Goal: Task Accomplishment & Management: Use online tool/utility

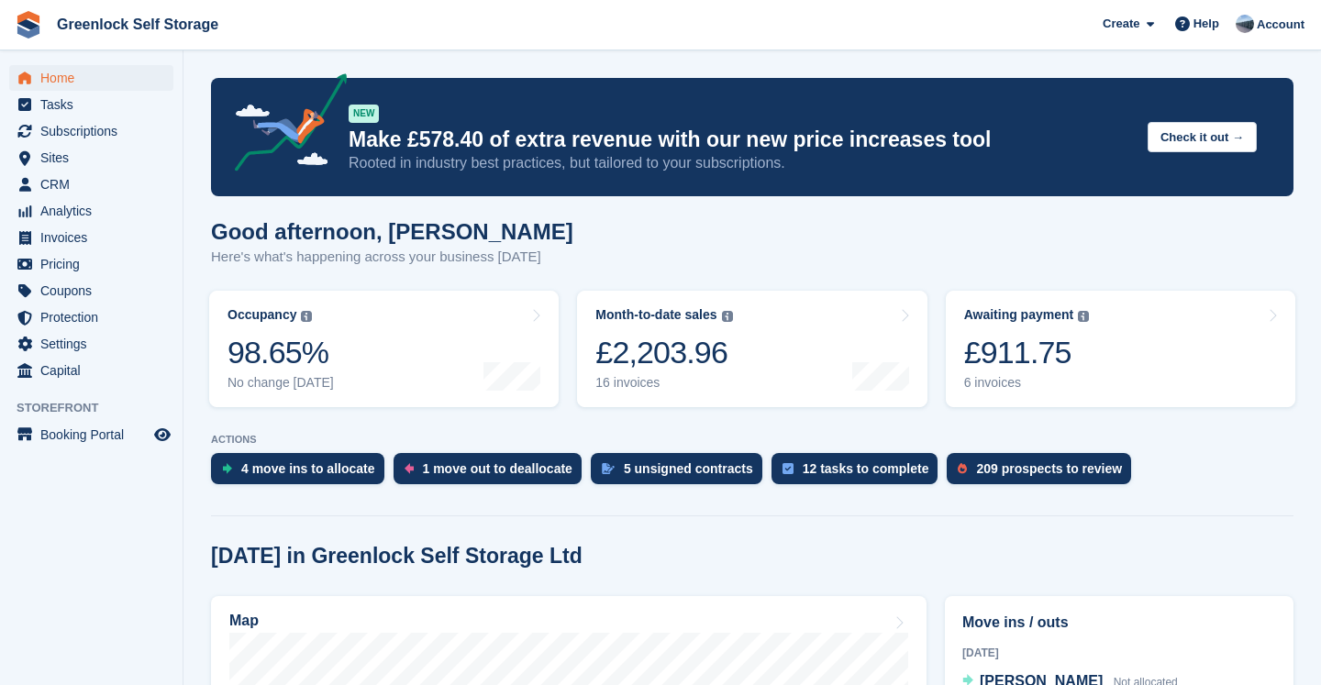
scroll to position [381, 0]
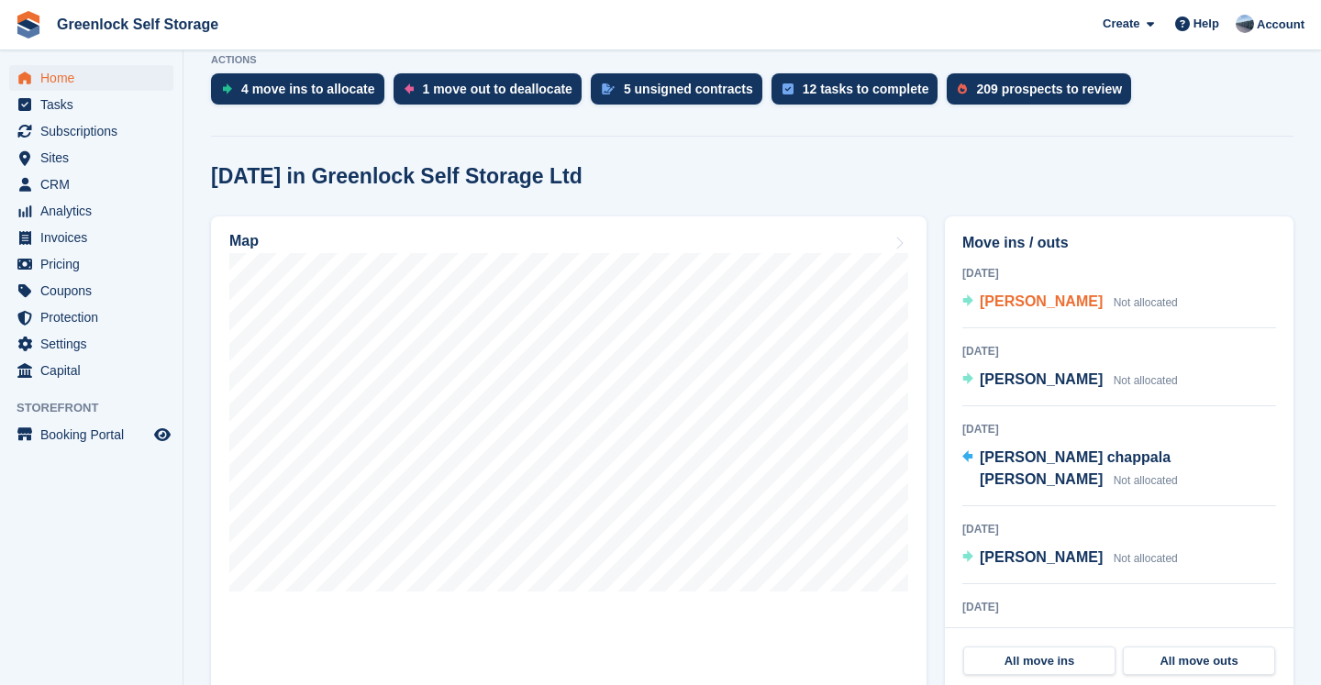
click at [993, 299] on span "[PERSON_NAME]" at bounding box center [1041, 302] width 123 height 16
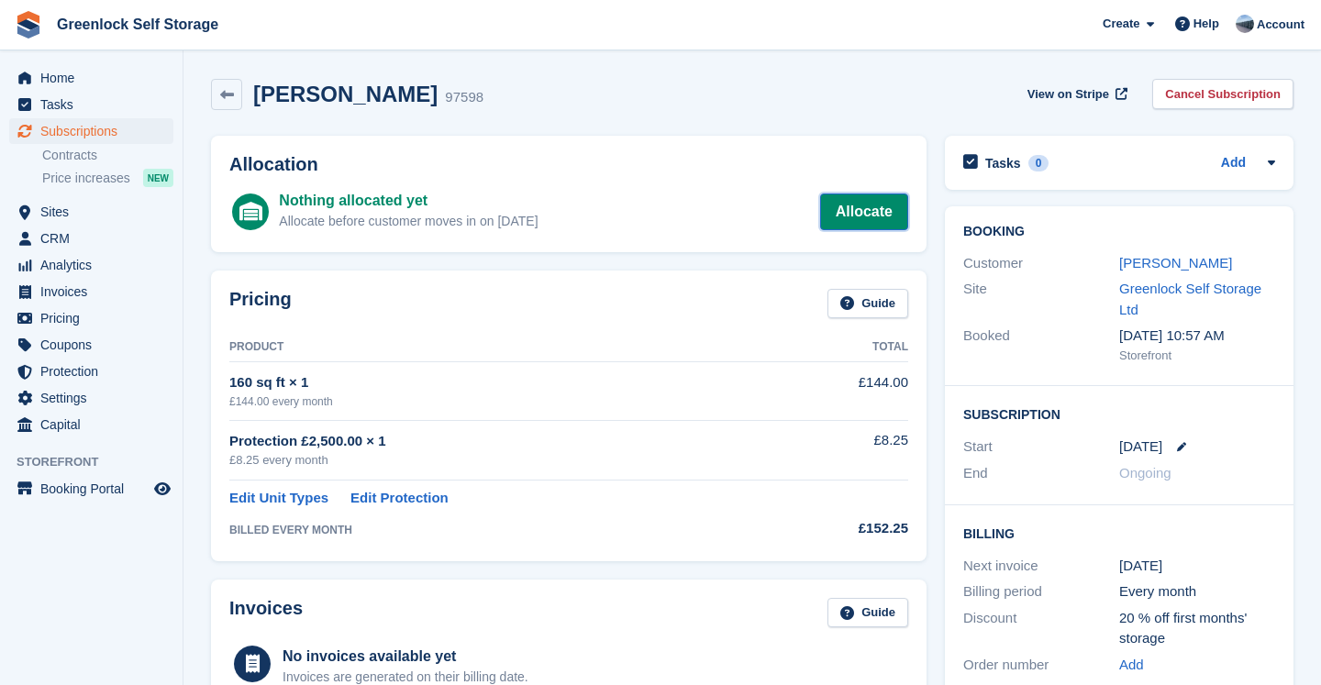
click at [871, 208] on link "Allocate" at bounding box center [864, 212] width 88 height 37
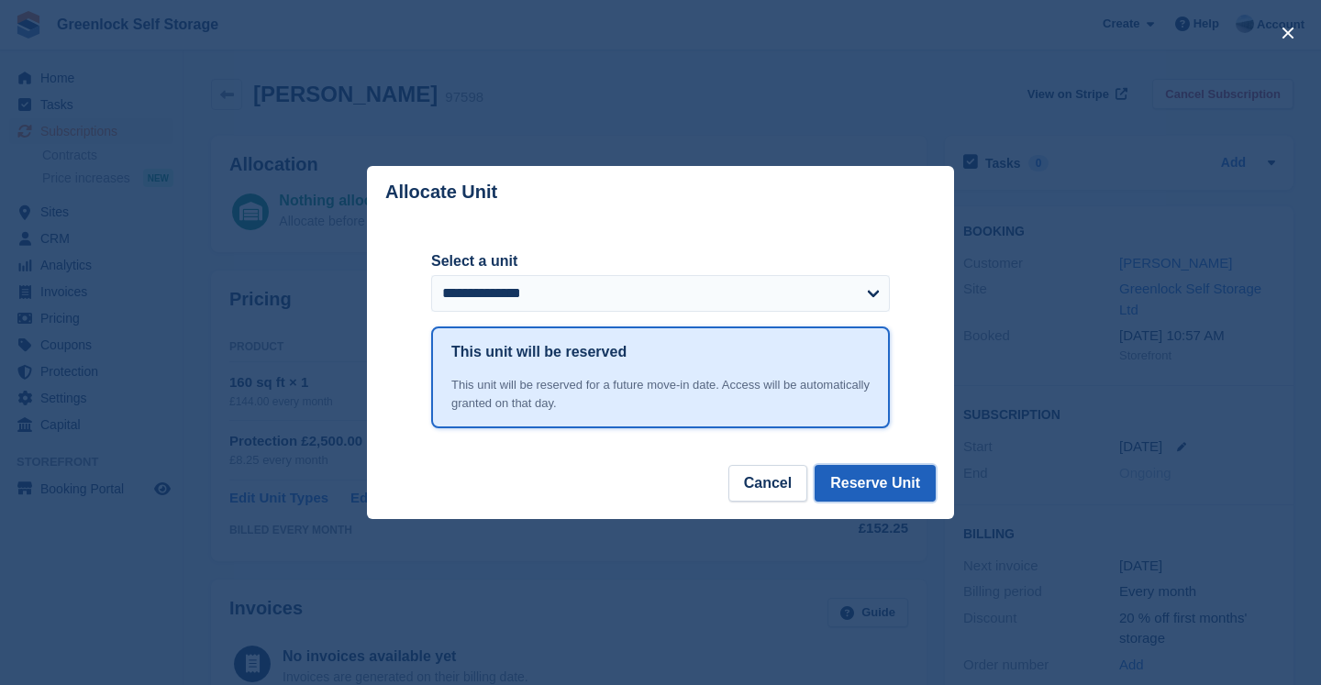
click at [872, 493] on button "Reserve Unit" at bounding box center [874, 483] width 121 height 37
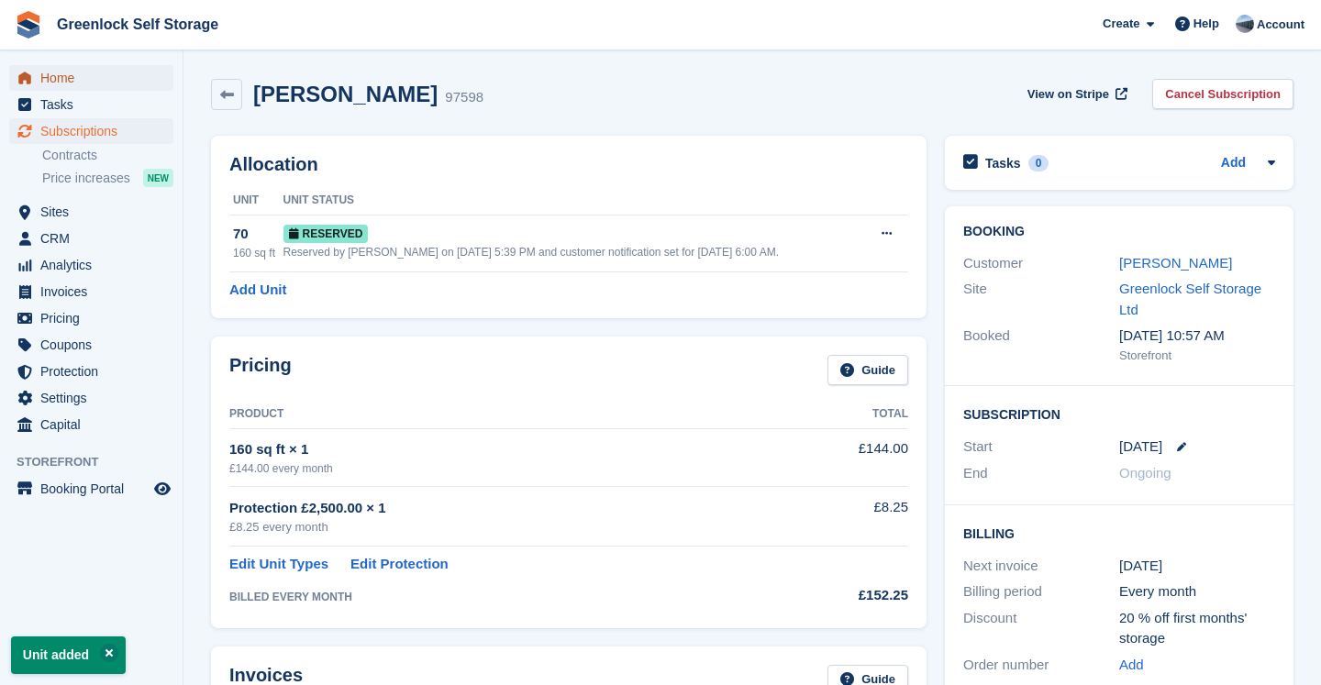
click at [52, 82] on span "Home" at bounding box center [95, 78] width 110 height 26
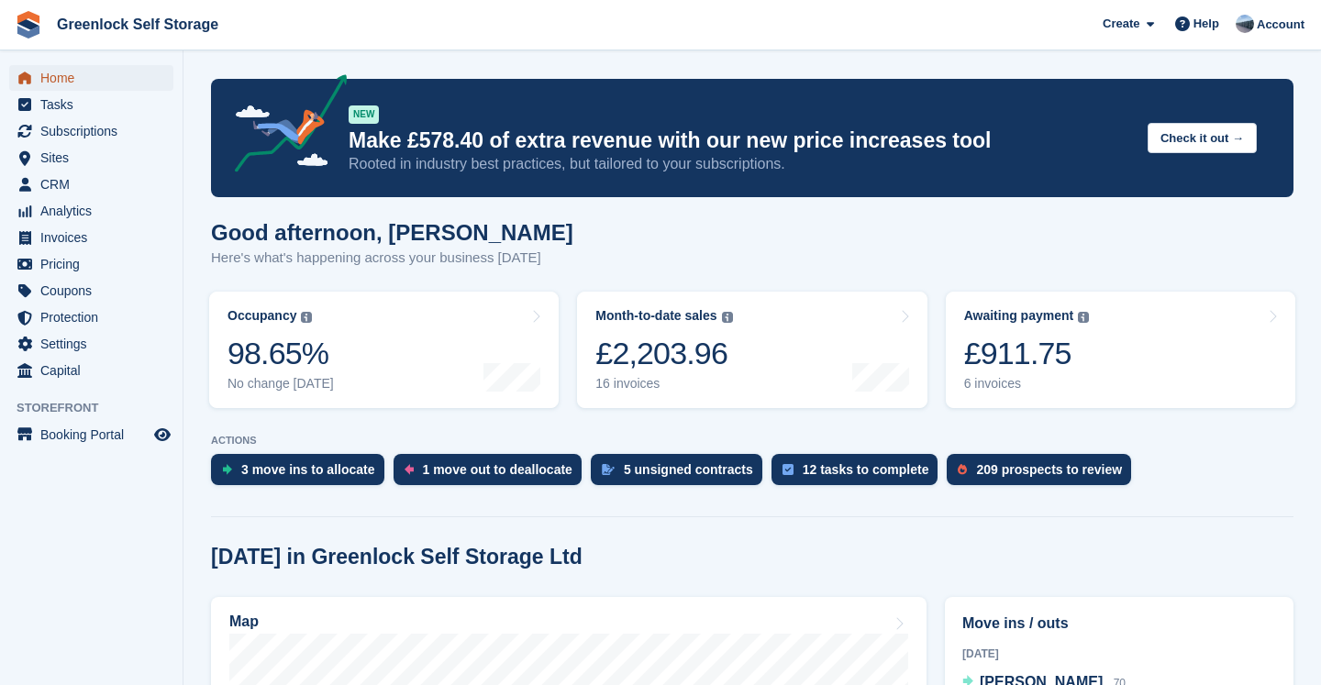
click at [49, 76] on span "Home" at bounding box center [95, 78] width 110 height 26
